Goal: Check status

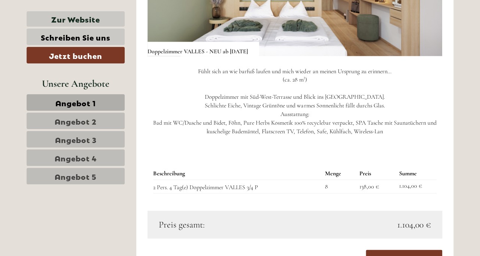
scroll to position [1664, 0]
